Goal: Navigation & Orientation: Find specific page/section

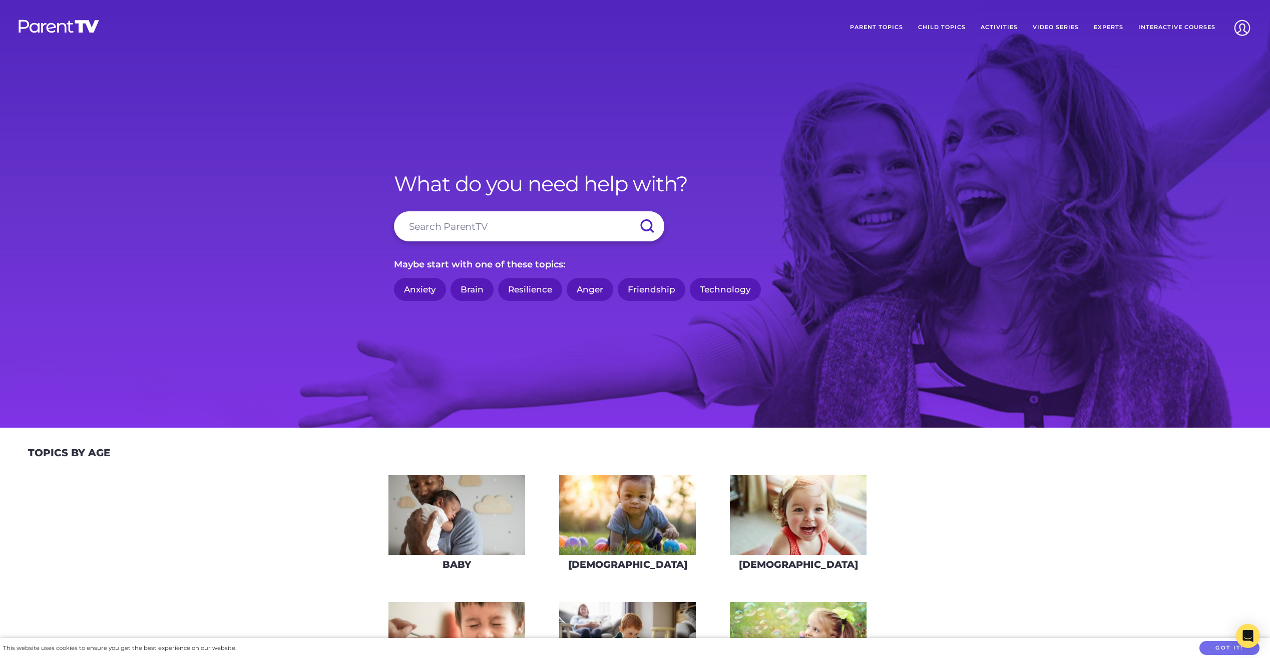
click at [870, 27] on link "Parent Topics" at bounding box center [877, 27] width 68 height 25
